Goal: Information Seeking & Learning: Learn about a topic

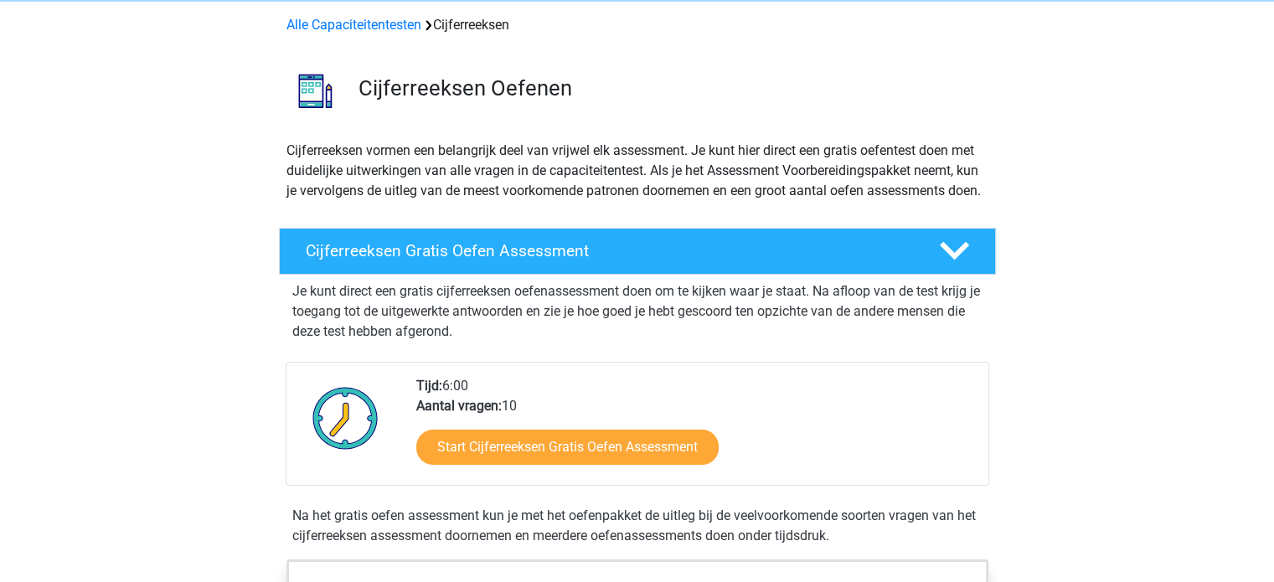
scroll to position [168, 0]
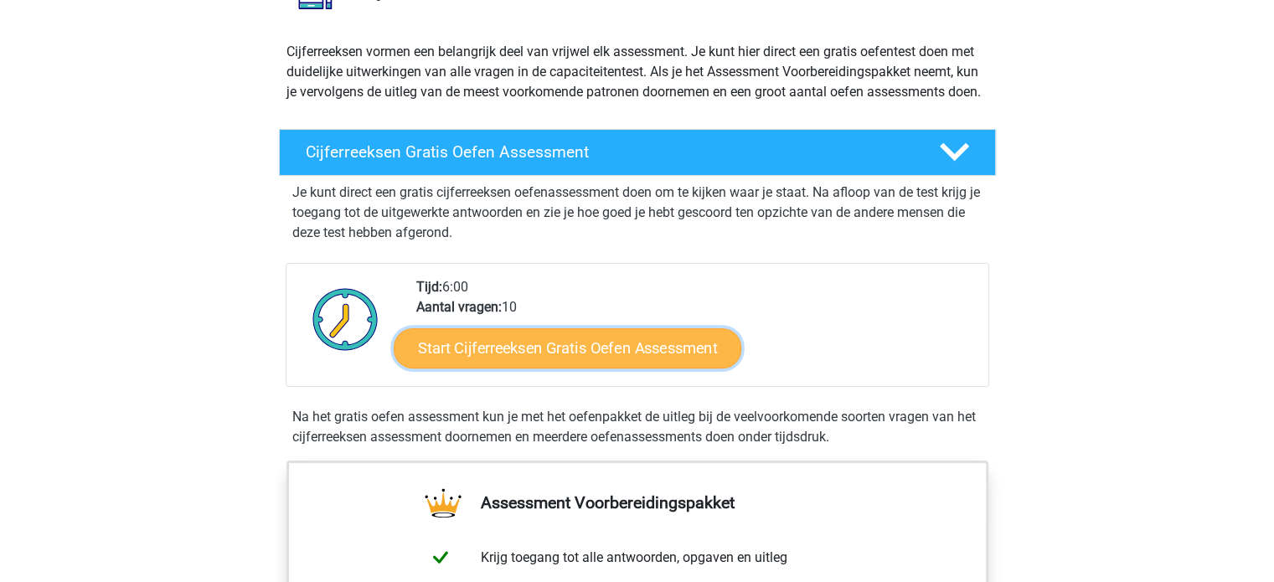
click at [512, 350] on link "Start Cijferreeksen Gratis Oefen Assessment" at bounding box center [568, 348] width 348 height 40
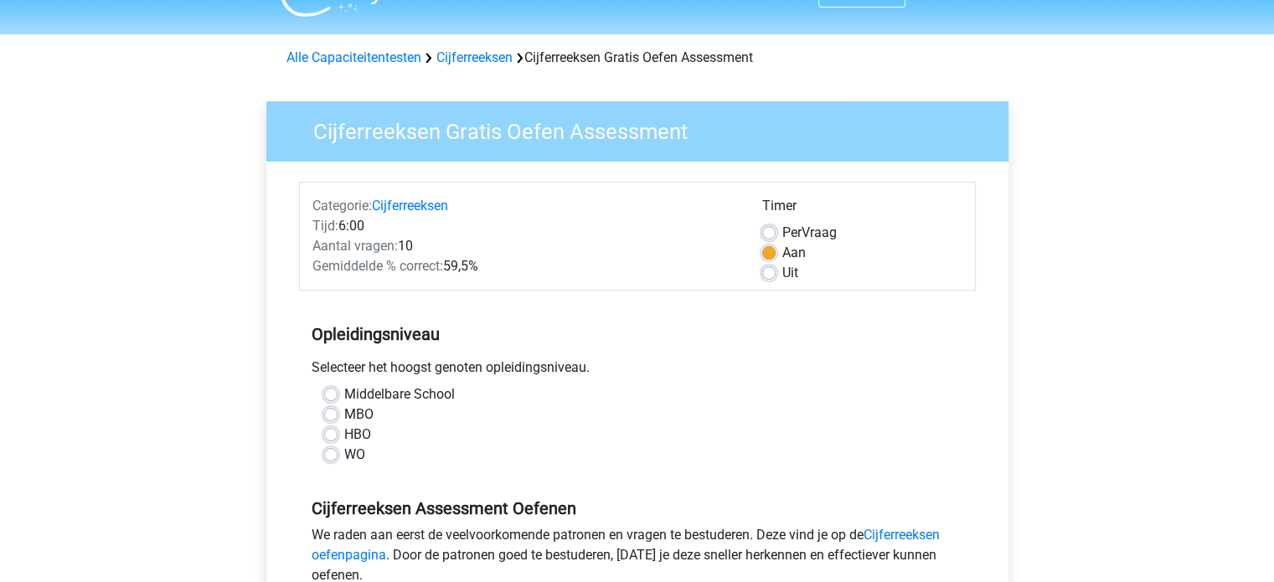
scroll to position [84, 0]
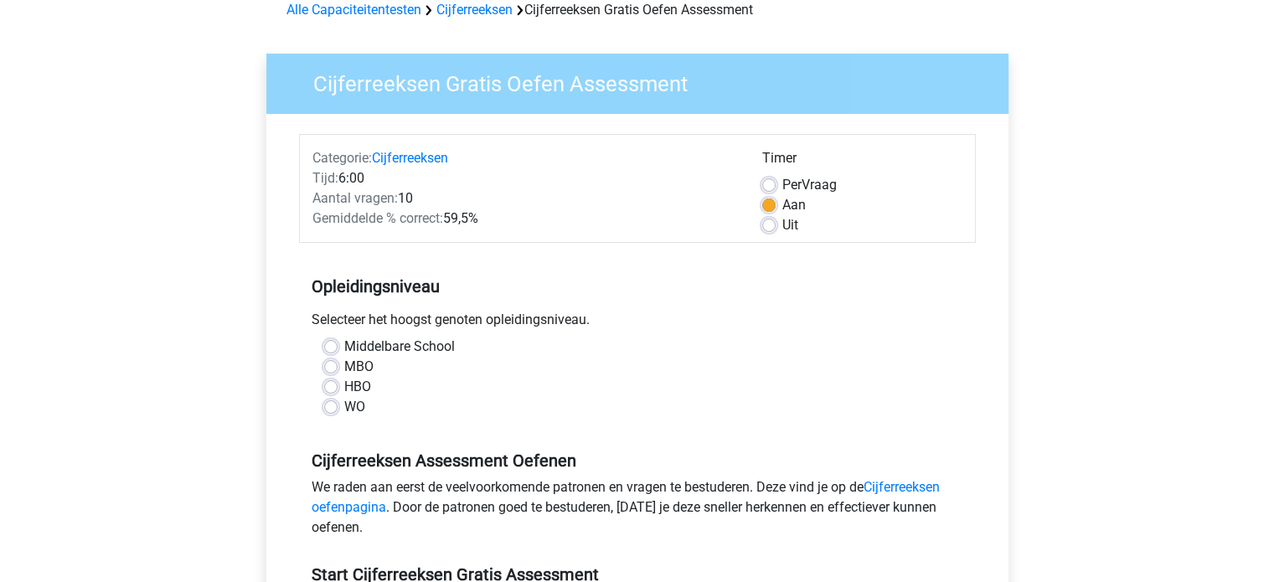
click at [407, 345] on label "Middelbare School" at bounding box center [399, 347] width 111 height 20
click at [338, 345] on input "Middelbare School" at bounding box center [330, 345] width 13 height 17
radio input "true"
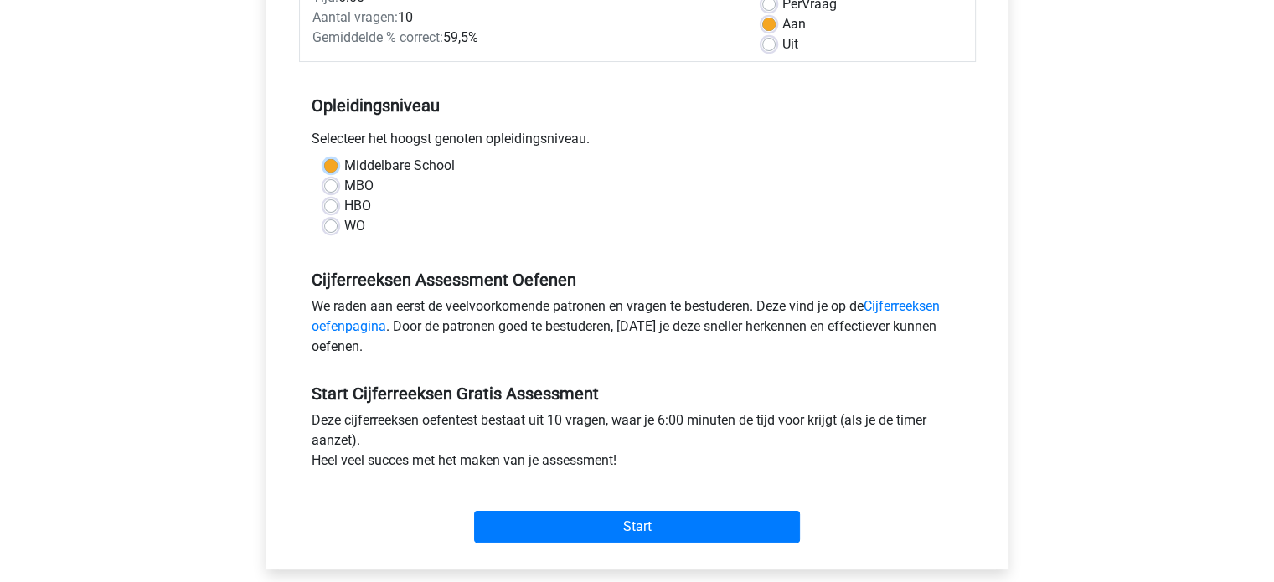
scroll to position [419, 0]
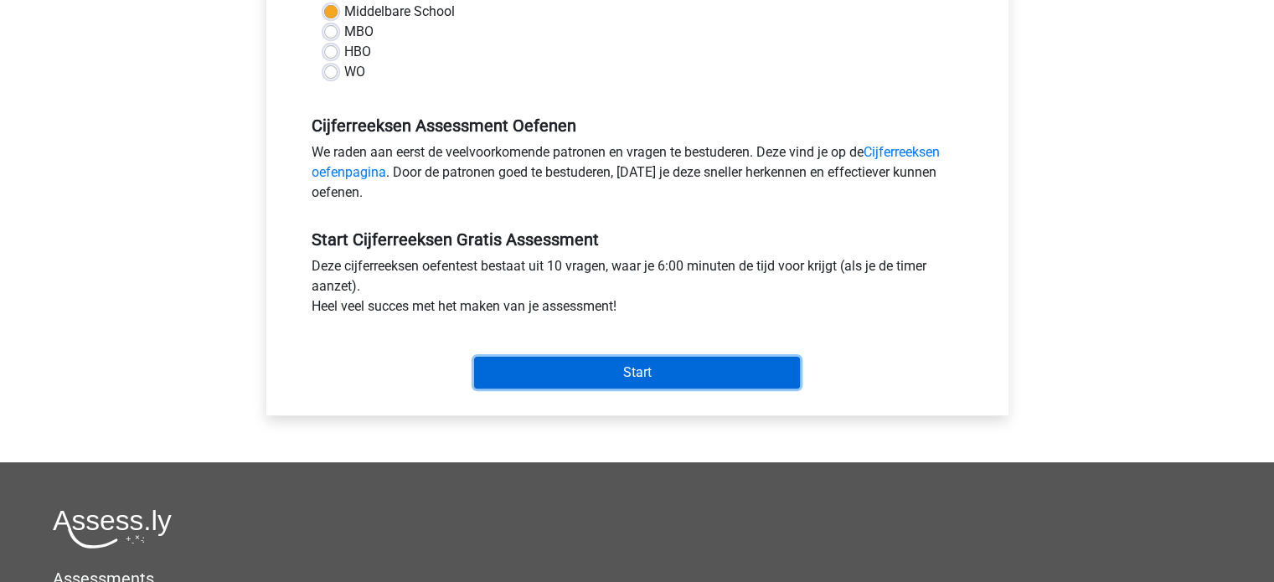
click at [626, 374] on input "Start" at bounding box center [637, 373] width 326 height 32
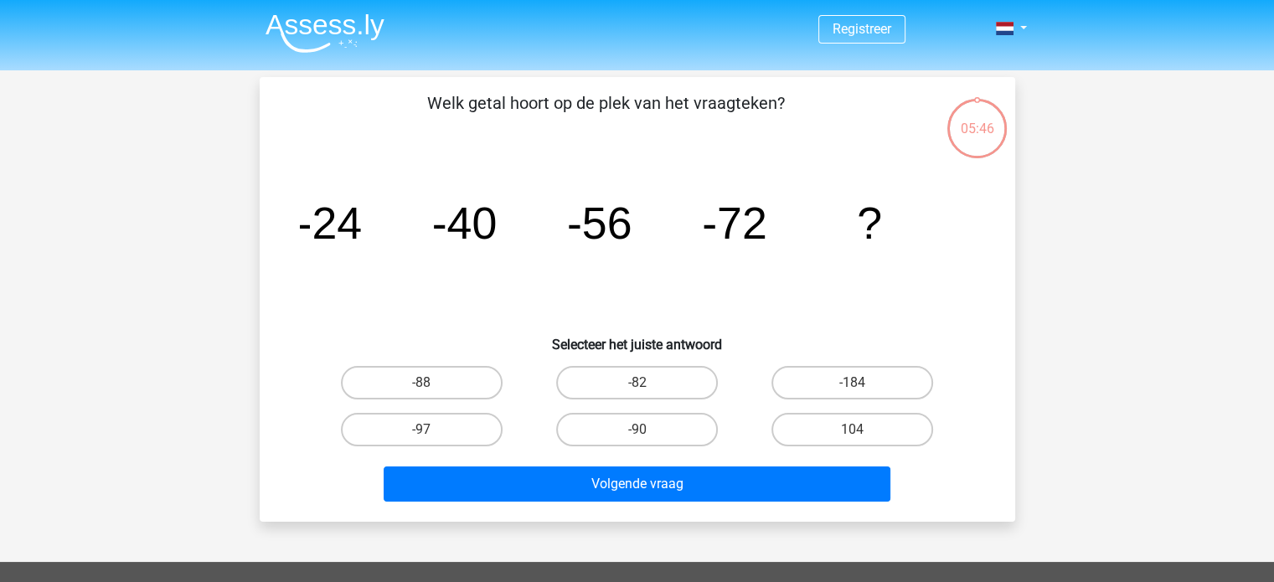
click at [440, 362] on div "-88" at bounding box center [421, 382] width 215 height 47
click at [426, 379] on label "-88" at bounding box center [422, 383] width 162 height 34
click at [426, 383] on input "-88" at bounding box center [426, 388] width 11 height 11
radio input "true"
click at [653, 508] on div "Welk getal hoort op de plek van het vraagteken? image/svg+xml -24 -40 -56 -72 ?…" at bounding box center [638, 299] width 756 height 445
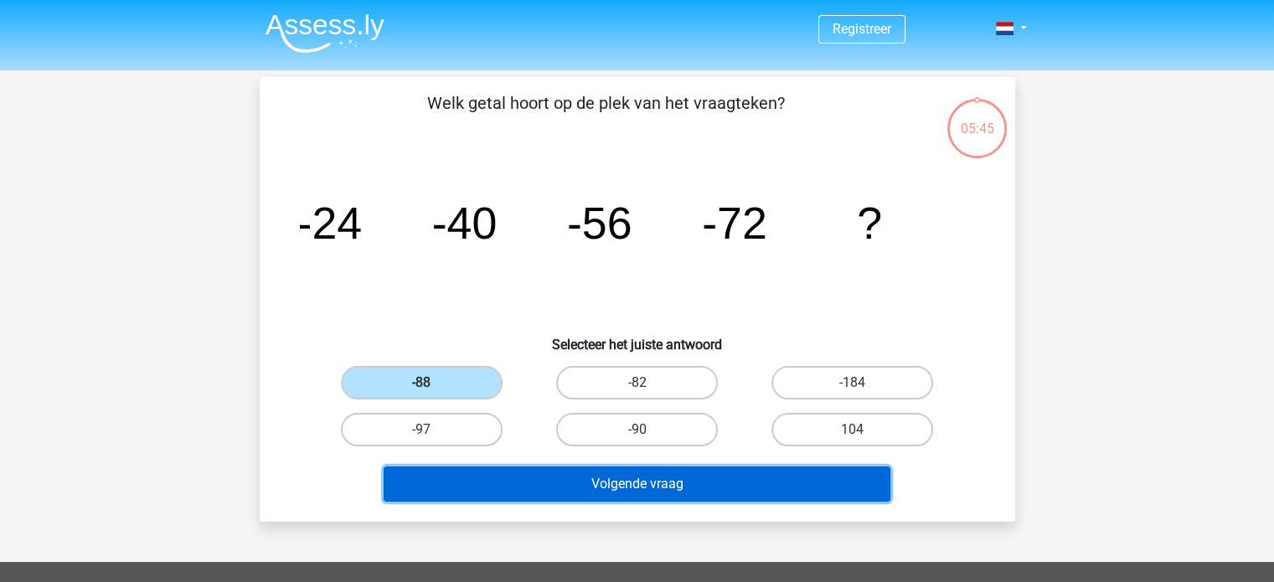
click at [654, 488] on button "Volgende vraag" at bounding box center [637, 484] width 507 height 35
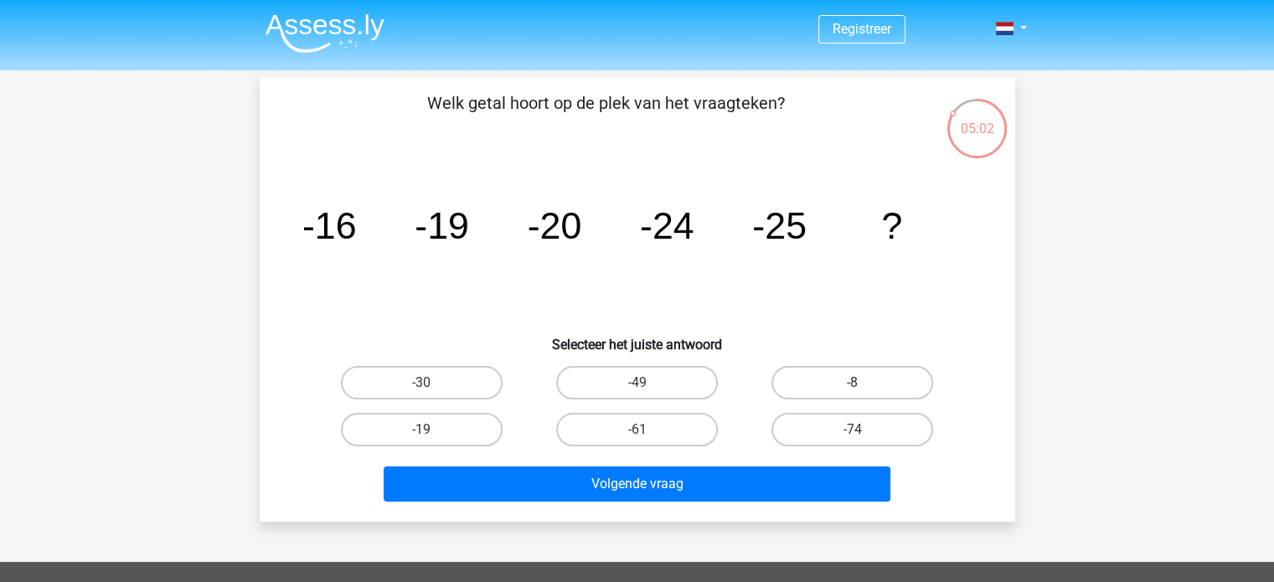
click at [412, 406] on div "-19" at bounding box center [421, 429] width 215 height 47
click at [423, 390] on input "-30" at bounding box center [426, 388] width 11 height 11
radio input "true"
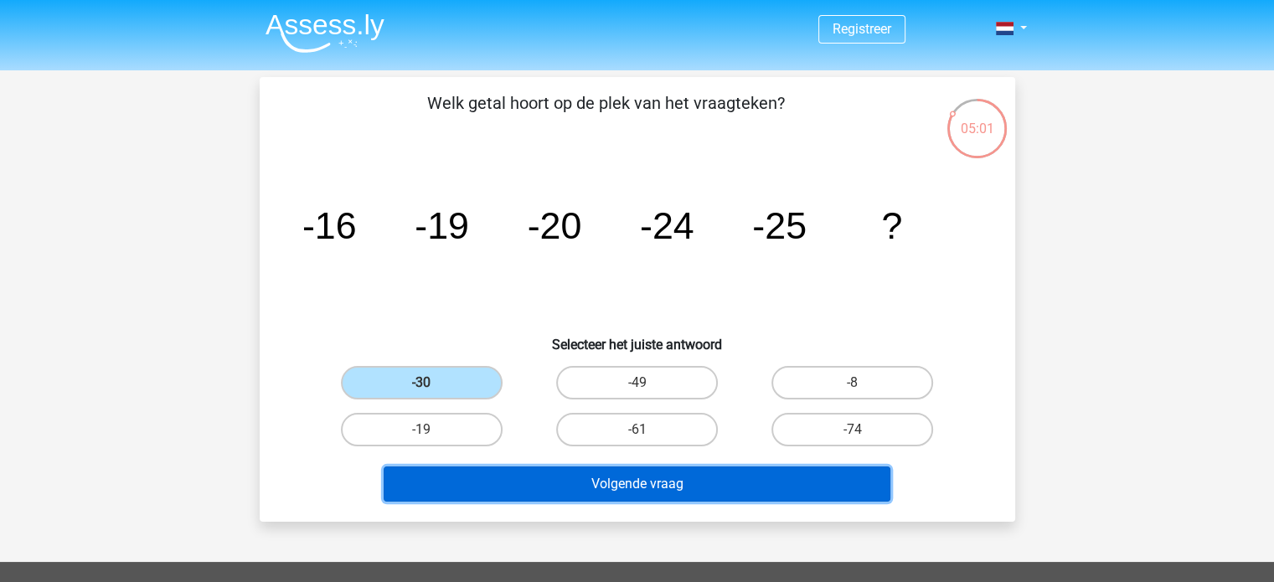
click at [566, 472] on button "Volgende vraag" at bounding box center [637, 484] width 507 height 35
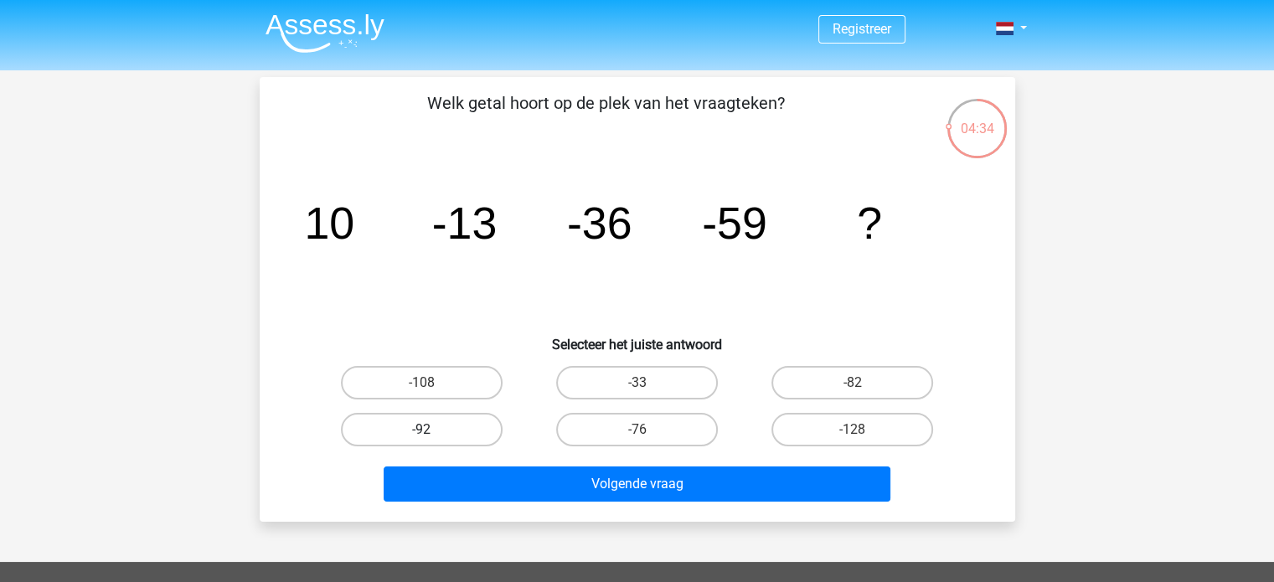
click at [453, 433] on label "-92" at bounding box center [422, 430] width 162 height 34
click at [432, 433] on input "-92" at bounding box center [426, 435] width 11 height 11
radio input "true"
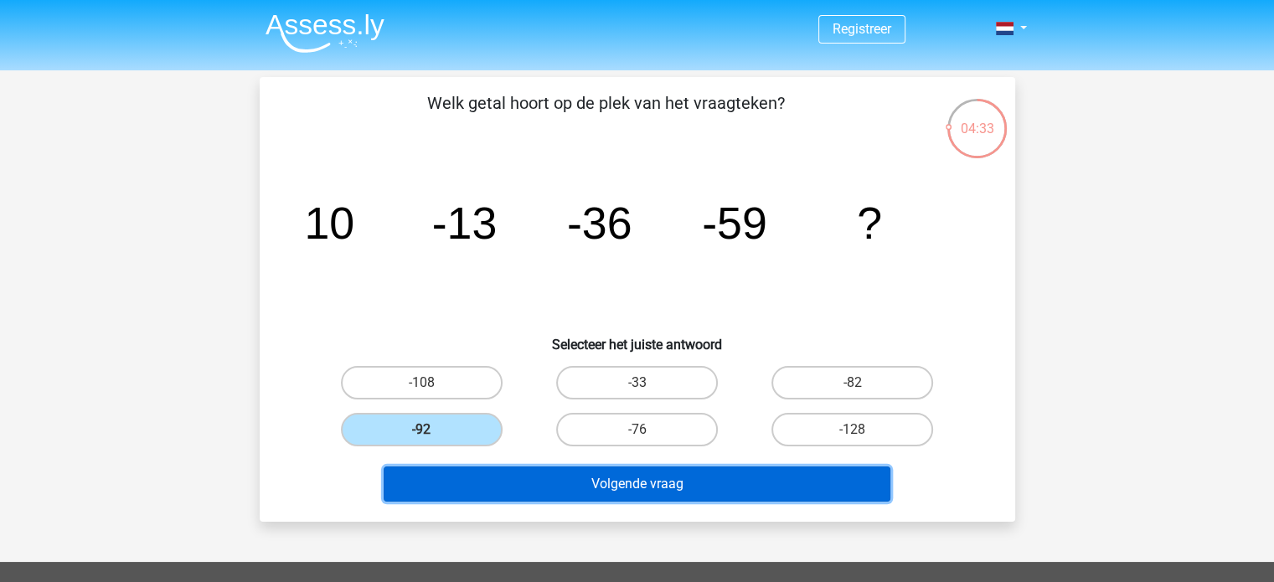
click at [642, 485] on button "Volgende vraag" at bounding box center [637, 484] width 507 height 35
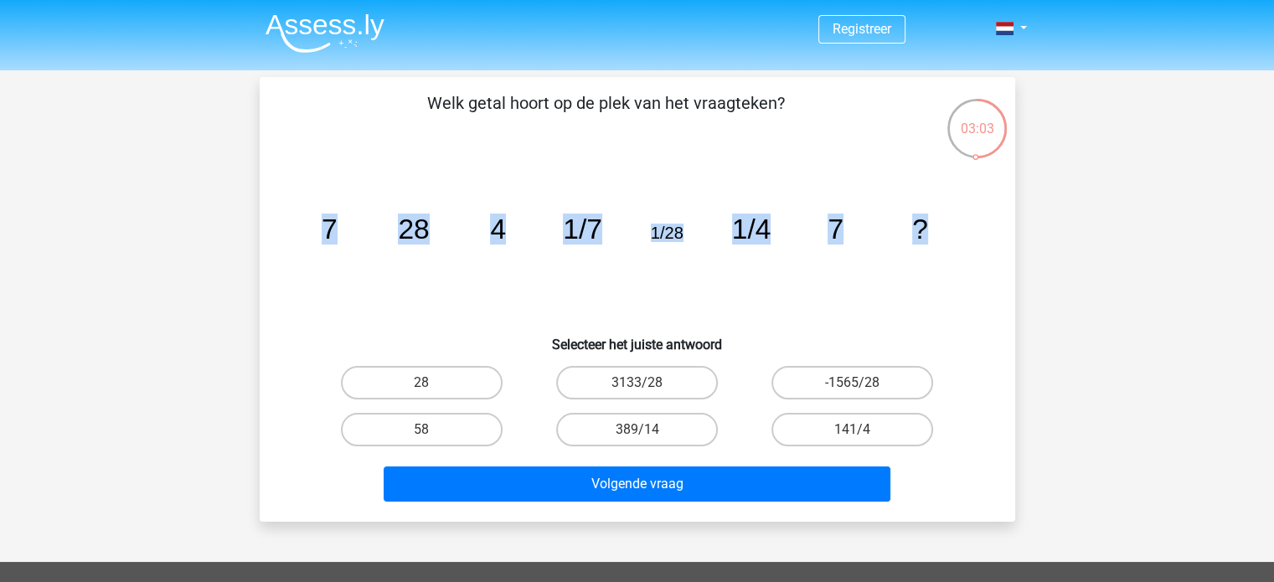
drag, startPoint x: 323, startPoint y: 239, endPoint x: 968, endPoint y: 239, distance: 645.9
click at [969, 245] on icon "image/svg+xml 7 28 4 1/7 1/28 1/4 7 ?" at bounding box center [637, 238] width 675 height 169
copy g "7 28 4 1/7 1/28 1/4 7 ?"
click at [476, 316] on icon "image/svg+xml 7 28 4 1/7 1/28 1/4 7 ?" at bounding box center [637, 238] width 675 height 169
click at [417, 388] on label "28" at bounding box center [422, 383] width 162 height 34
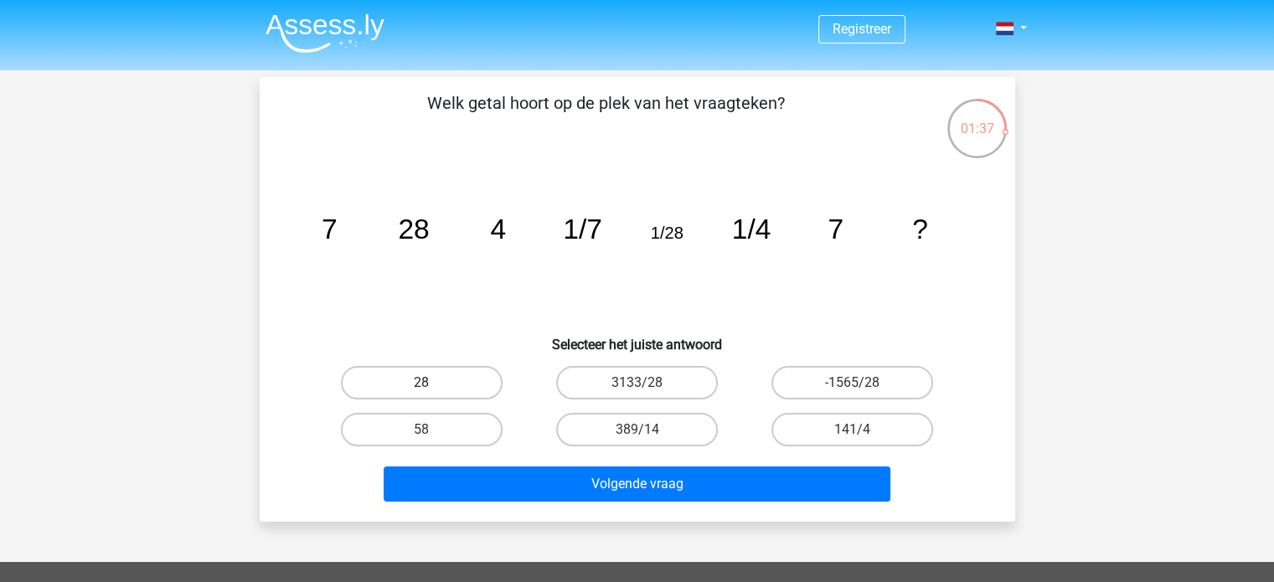
click at [421, 388] on input "28" at bounding box center [426, 388] width 11 height 11
radio input "true"
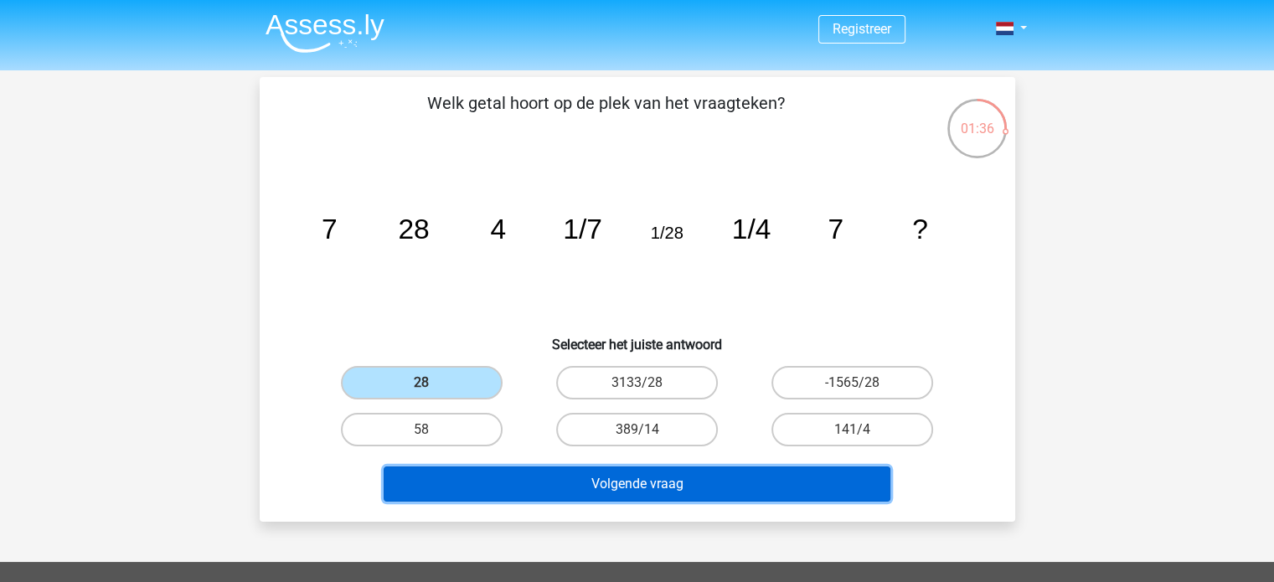
click at [591, 488] on button "Volgende vraag" at bounding box center [637, 484] width 507 height 35
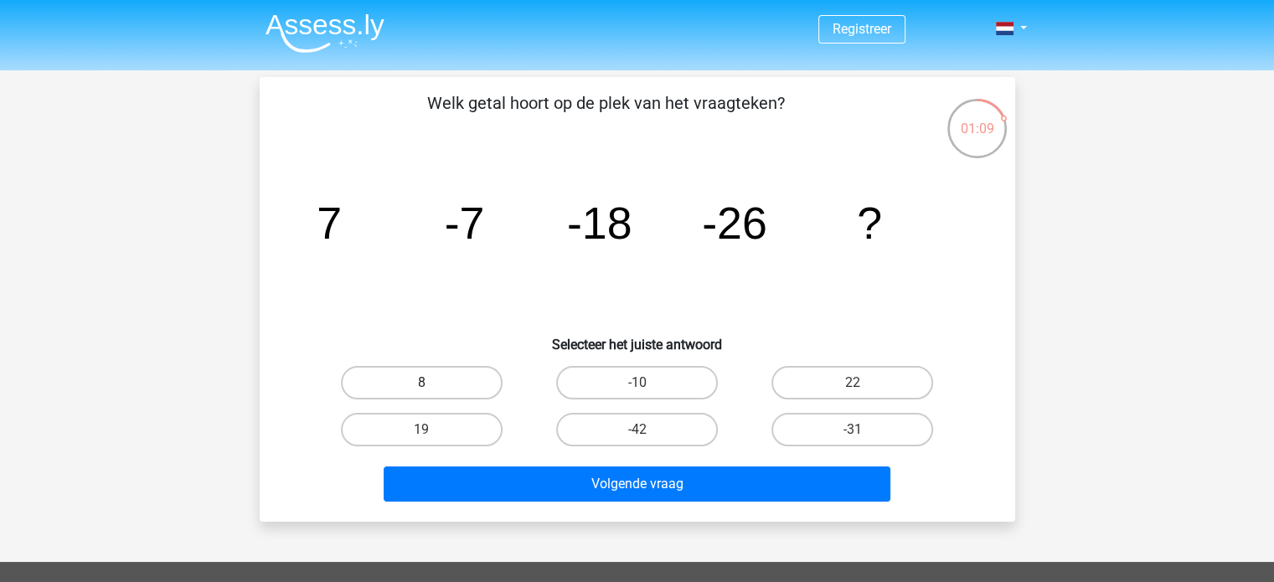
click at [447, 369] on label "8" at bounding box center [422, 383] width 162 height 34
click at [432, 383] on input "8" at bounding box center [426, 388] width 11 height 11
radio input "true"
click at [436, 376] on label "8" at bounding box center [422, 383] width 162 height 34
click at [432, 383] on input "8" at bounding box center [426, 388] width 11 height 11
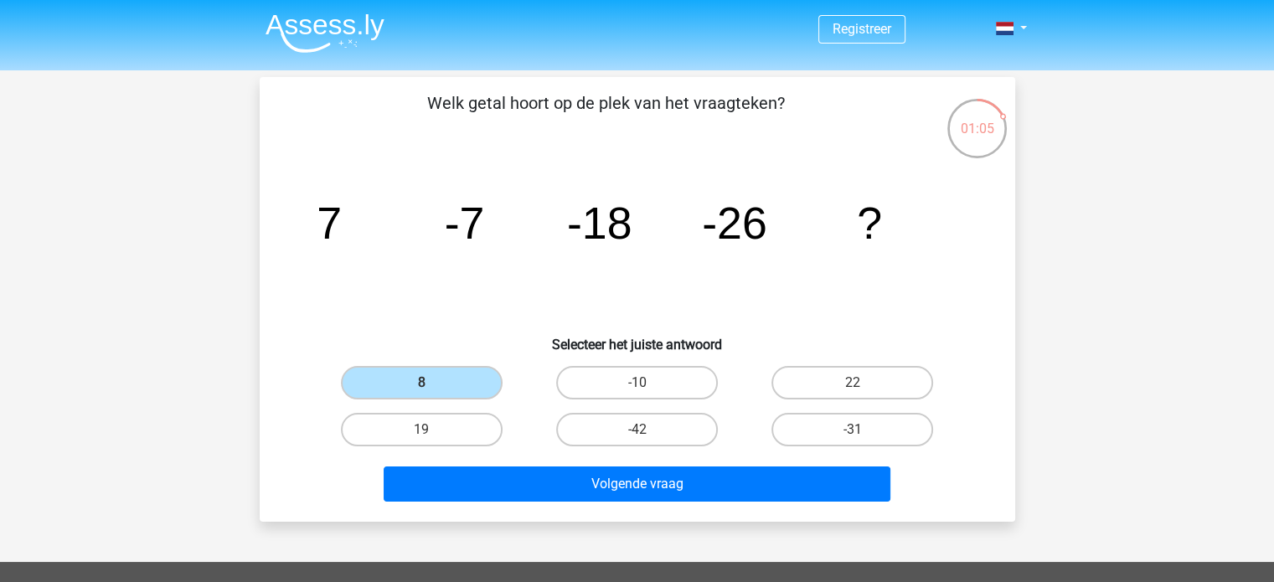
click at [898, 281] on icon "image/svg+xml 7 -7 -18 -26 ?" at bounding box center [637, 238] width 675 height 169
click at [866, 428] on label "-31" at bounding box center [853, 430] width 162 height 34
click at [864, 430] on input "-31" at bounding box center [858, 435] width 11 height 11
radio input "true"
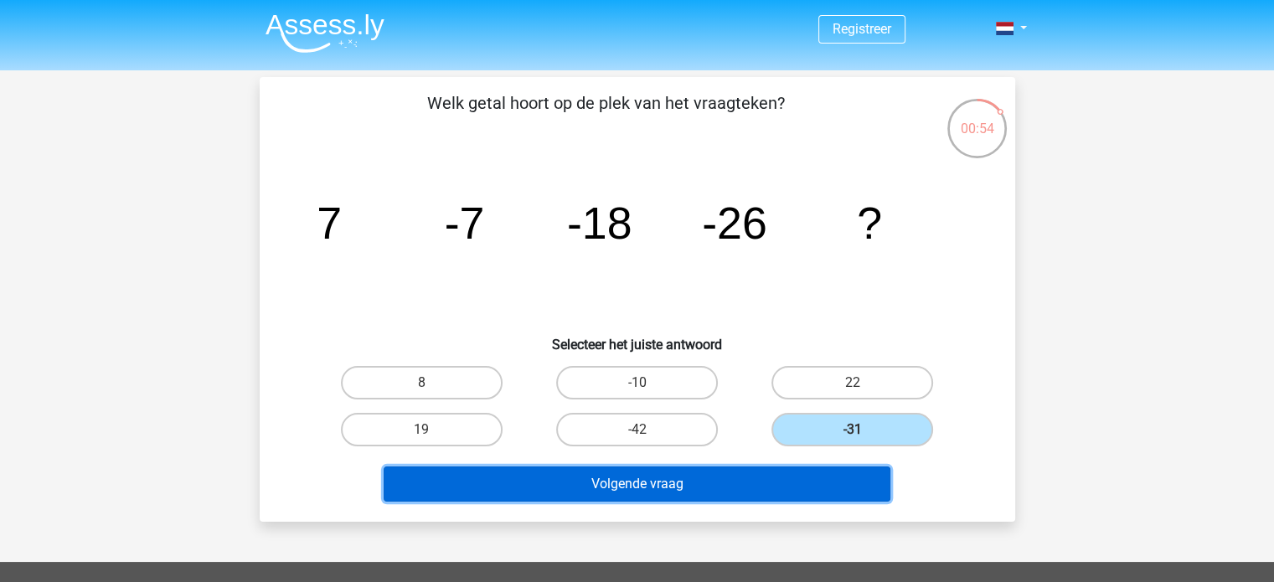
click at [699, 500] on div "Volgende vraag" at bounding box center [637, 488] width 647 height 42
click at [707, 488] on button "Volgende vraag" at bounding box center [637, 484] width 507 height 35
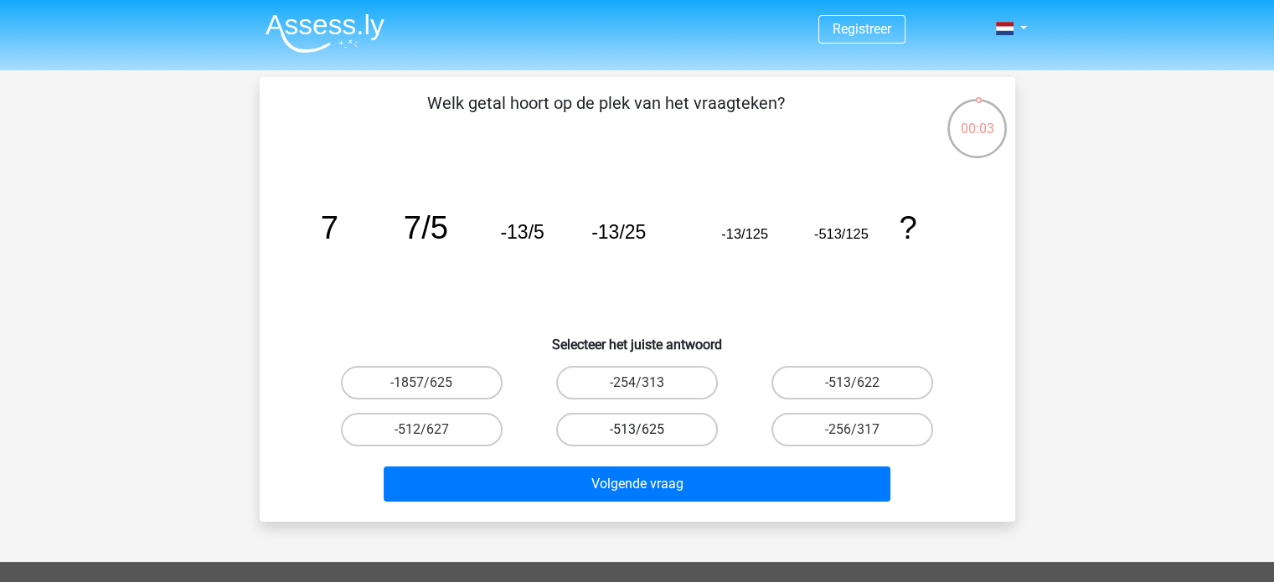
click at [658, 428] on label "-513/625" at bounding box center [637, 430] width 162 height 34
click at [648, 430] on input "-513/625" at bounding box center [642, 435] width 11 height 11
radio input "true"
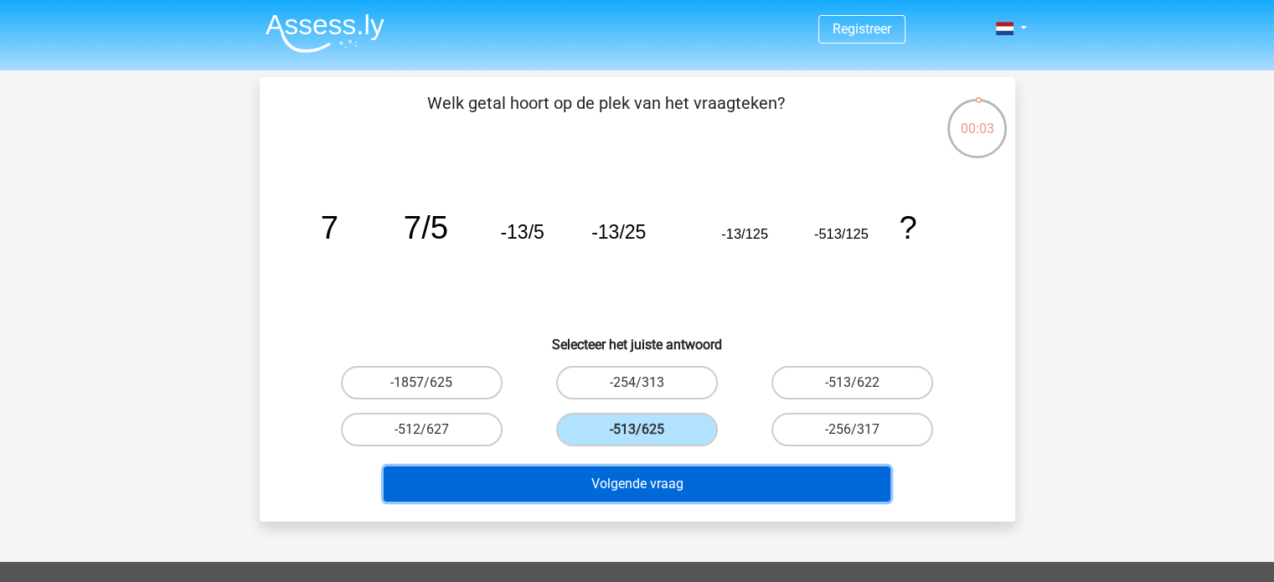
click at [658, 470] on button "Volgende vraag" at bounding box center [637, 484] width 507 height 35
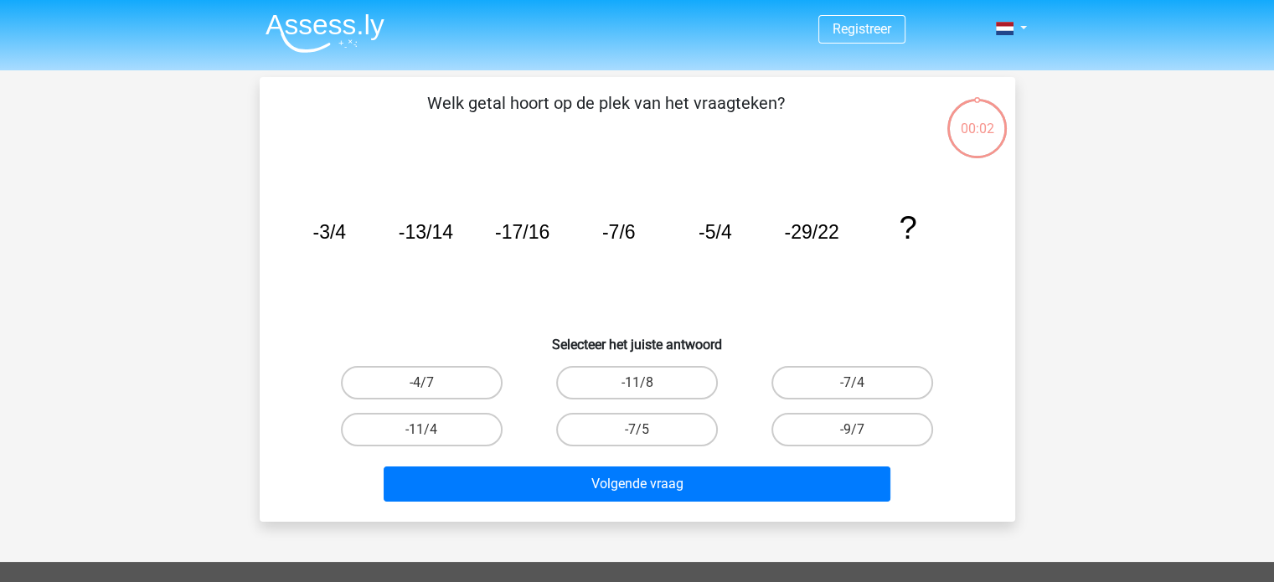
scroll to position [77, 0]
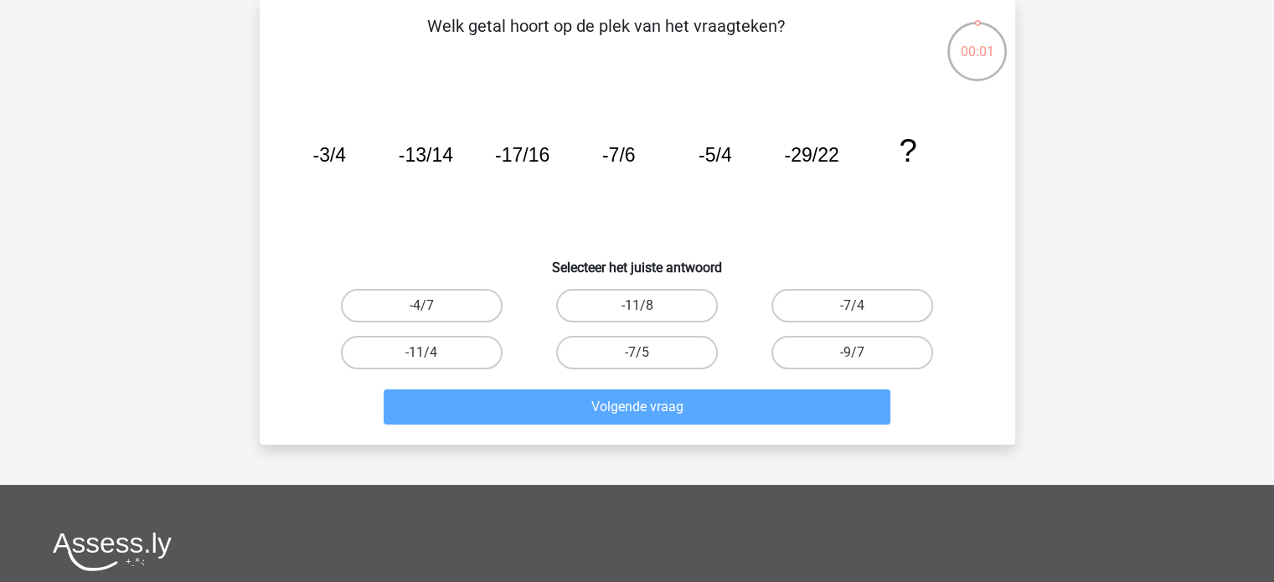
click at [637, 353] on input "-7/5" at bounding box center [642, 358] width 11 height 11
radio input "true"
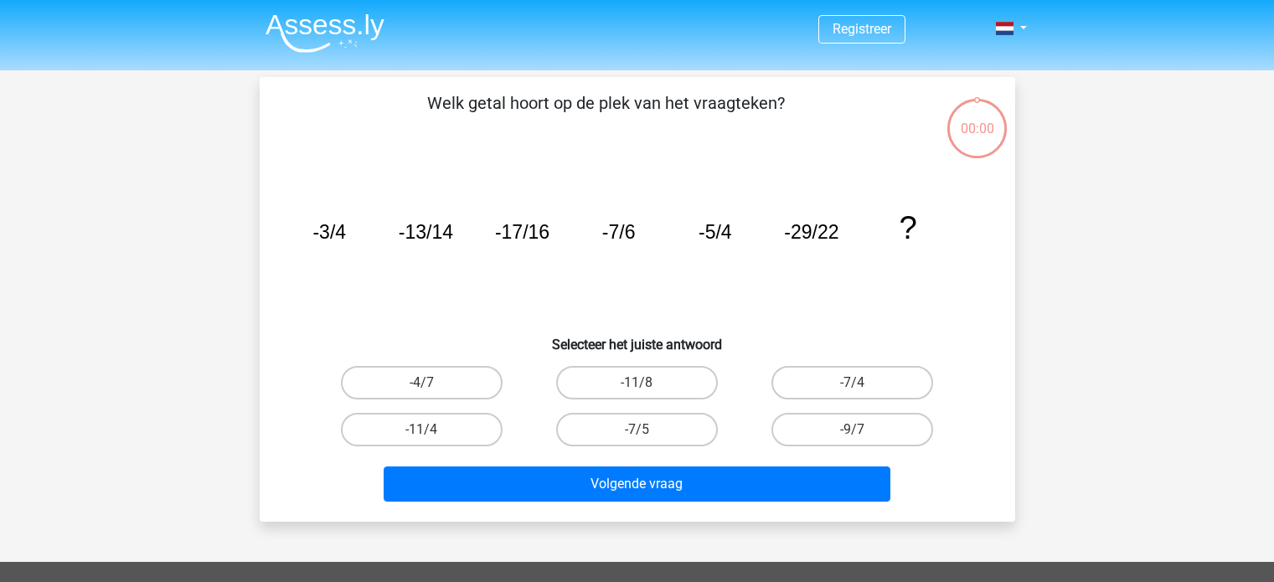
scroll to position [77, 0]
